Goal: Navigation & Orientation: Find specific page/section

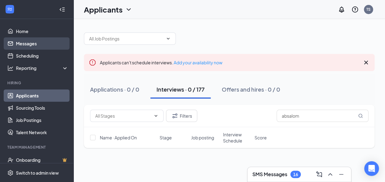
click at [38, 47] on link "Messages" at bounding box center [42, 43] width 52 height 12
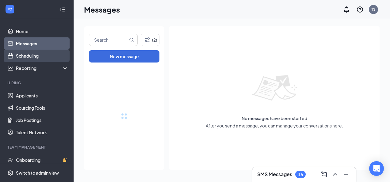
click at [46, 59] on link "Scheduling" at bounding box center [42, 56] width 52 height 12
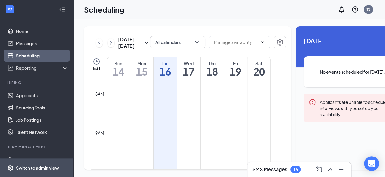
click at [49, 171] on div "Switch to admin view" at bounding box center [37, 168] width 43 height 6
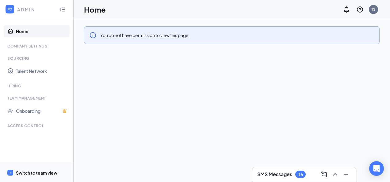
click at [48, 170] on div "Switch to team view" at bounding box center [36, 173] width 41 height 6
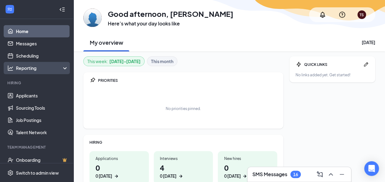
click at [62, 71] on div "Reporting" at bounding box center [37, 68] width 74 height 12
